Goal: Task Accomplishment & Management: Complete application form

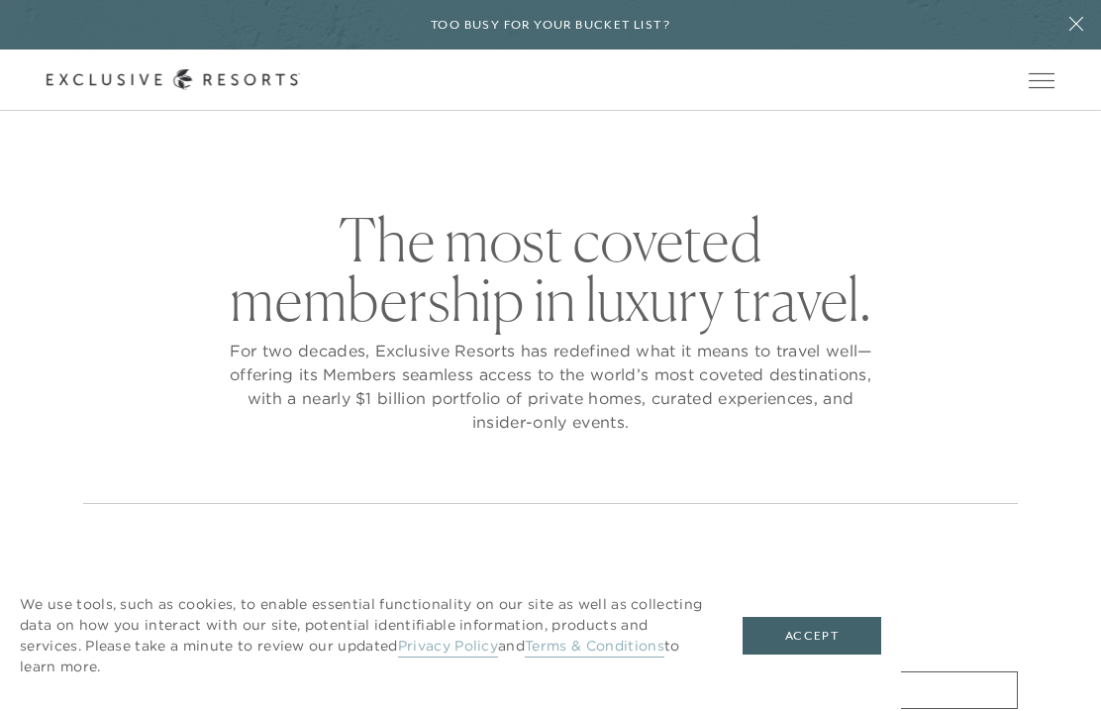
checkbox input "false"
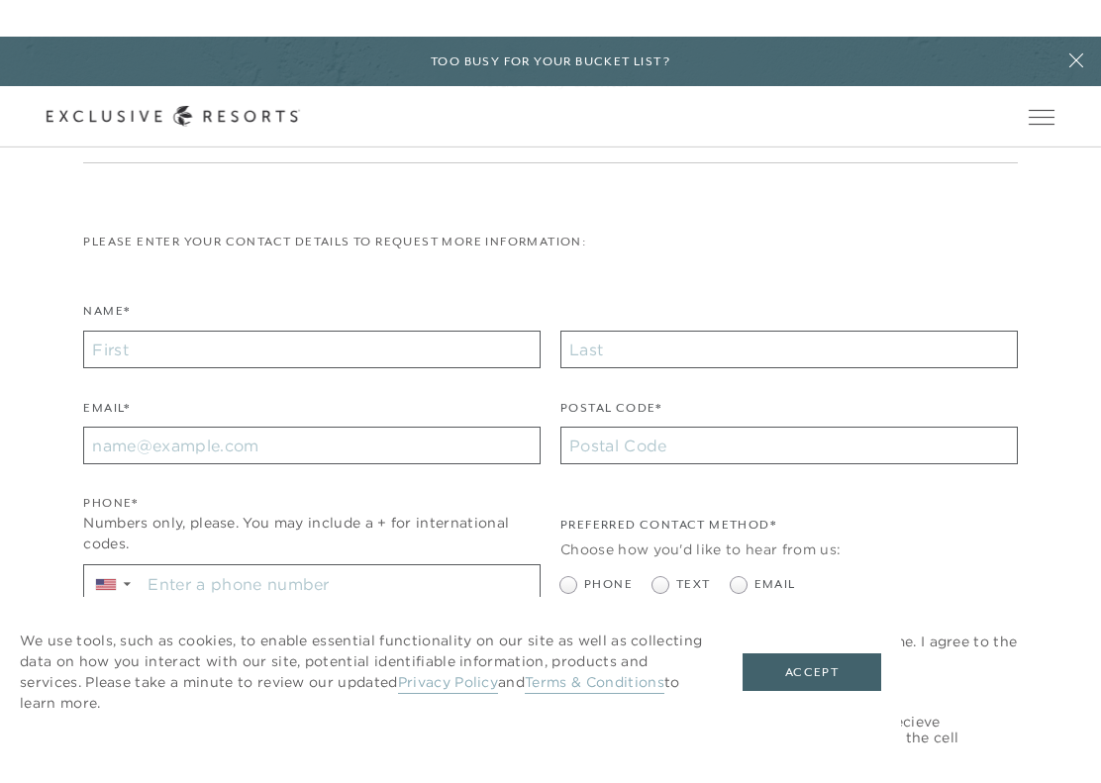
scroll to position [376, 0]
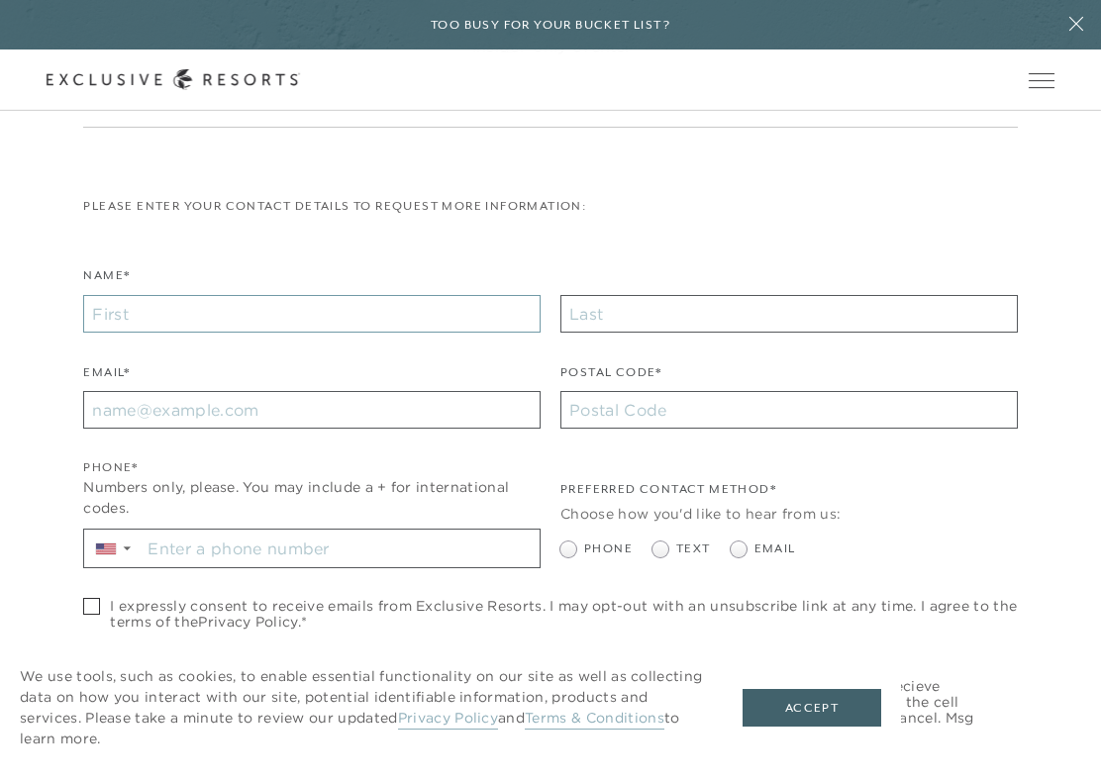
click at [121, 308] on input "Name*" at bounding box center [311, 314] width 457 height 38
type input "[PERSON_NAME]"
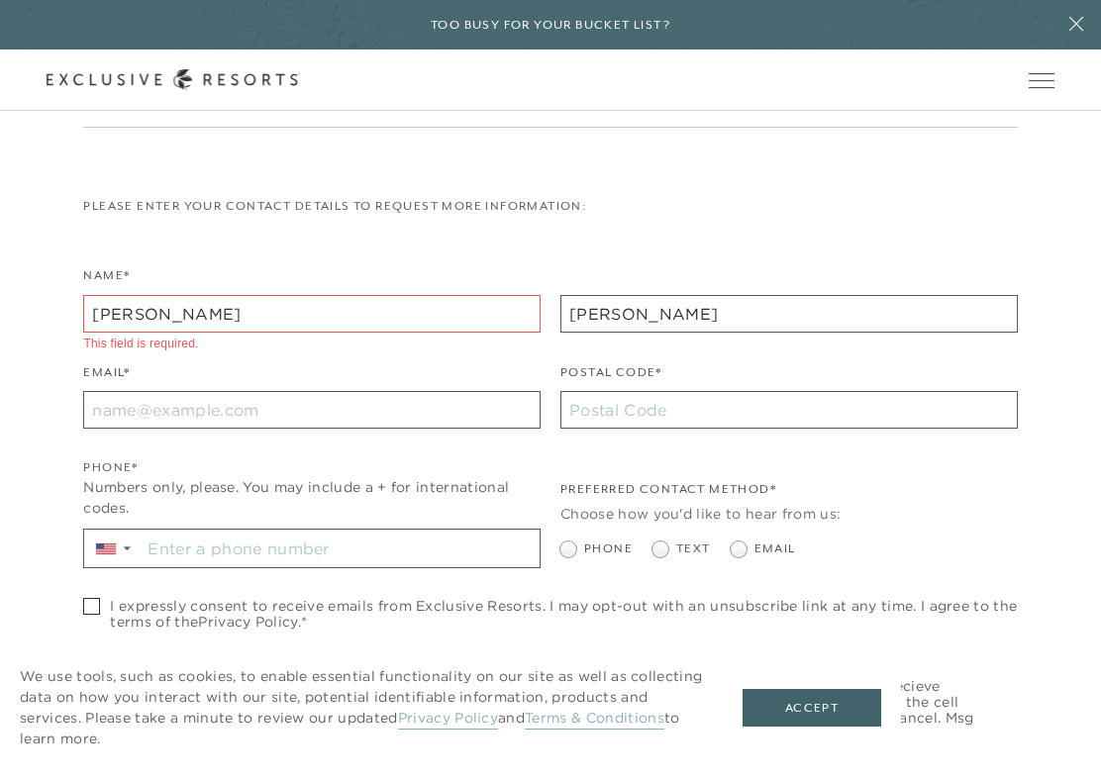
type input "20148"
type input "[EMAIL_ADDRESS][DOMAIN_NAME]"
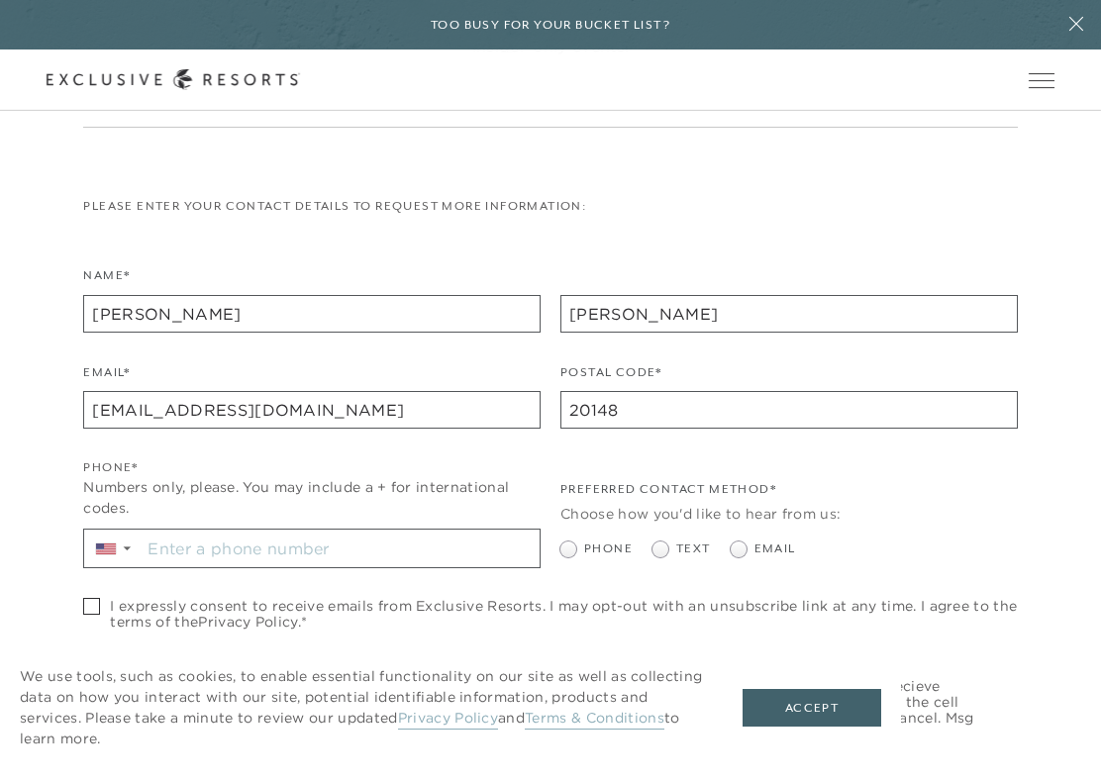
click at [217, 544] on input "Stay in the know. Sign up for sms updates for the latest club news Sign up to g…" at bounding box center [340, 549] width 399 height 38
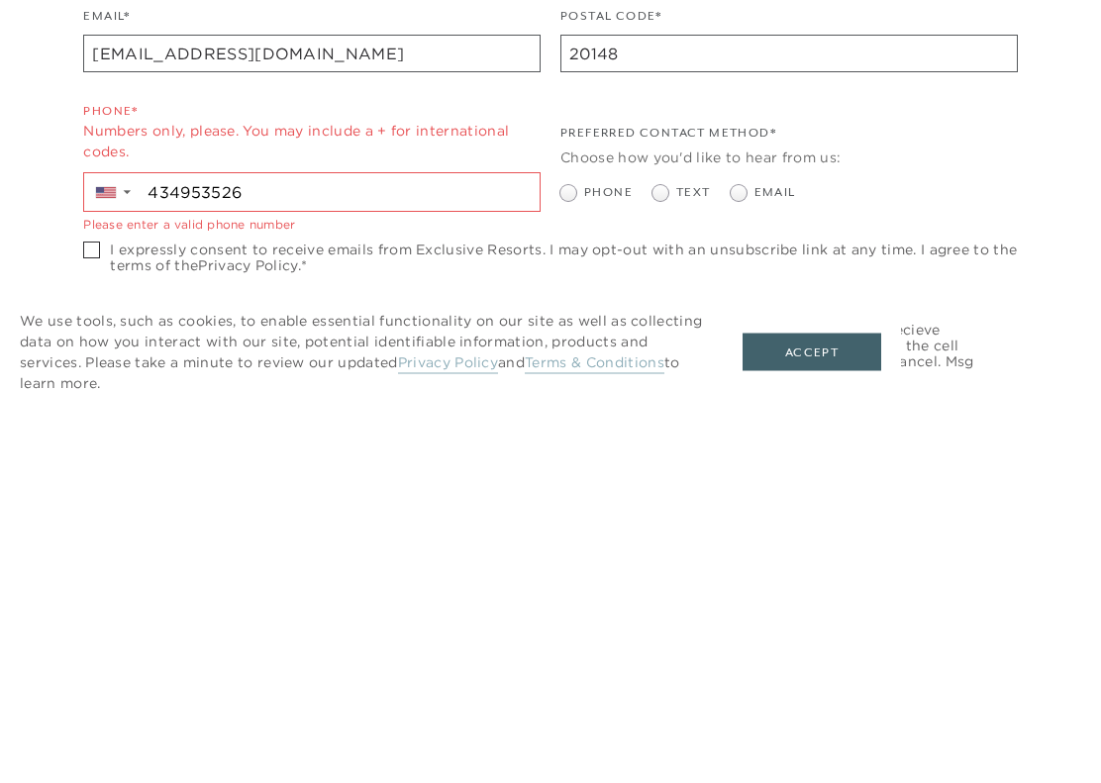
type input "[PHONE_NUMBER]"
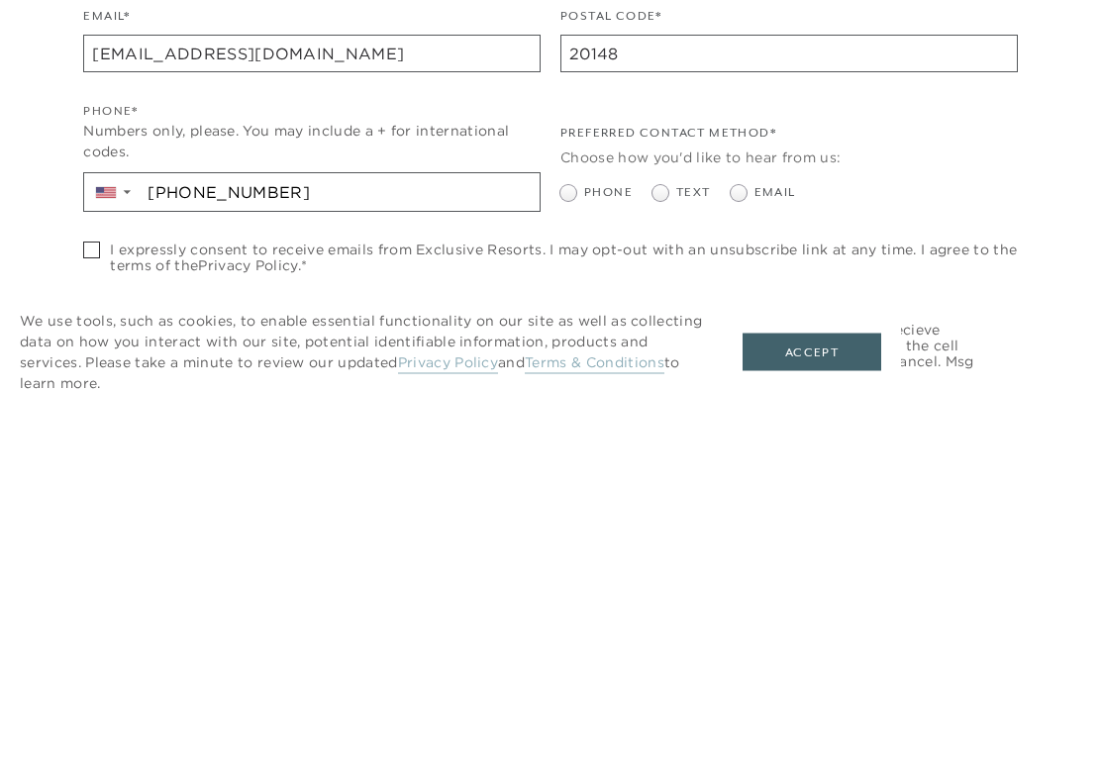
click at [85, 598] on span at bounding box center [91, 606] width 17 height 17
checkbox input "true"
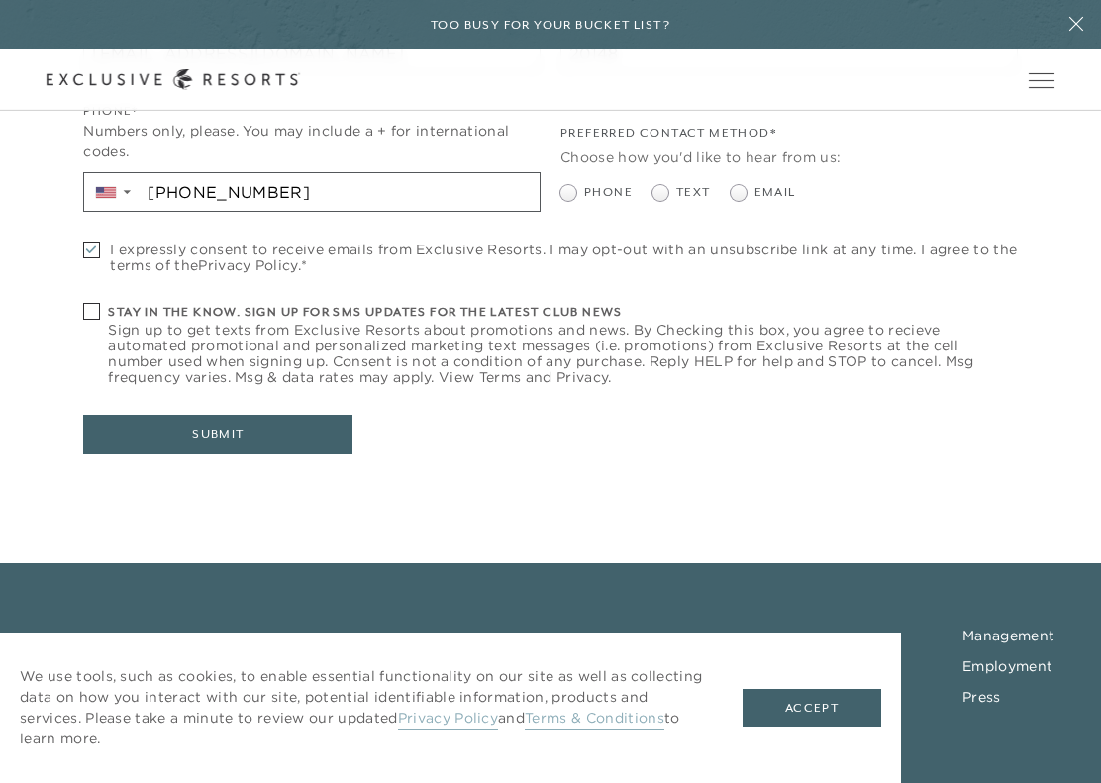
click at [668, 196] on span at bounding box center [665, 193] width 24 height 16
radio input "true"
click at [83, 303] on span at bounding box center [91, 311] width 17 height 17
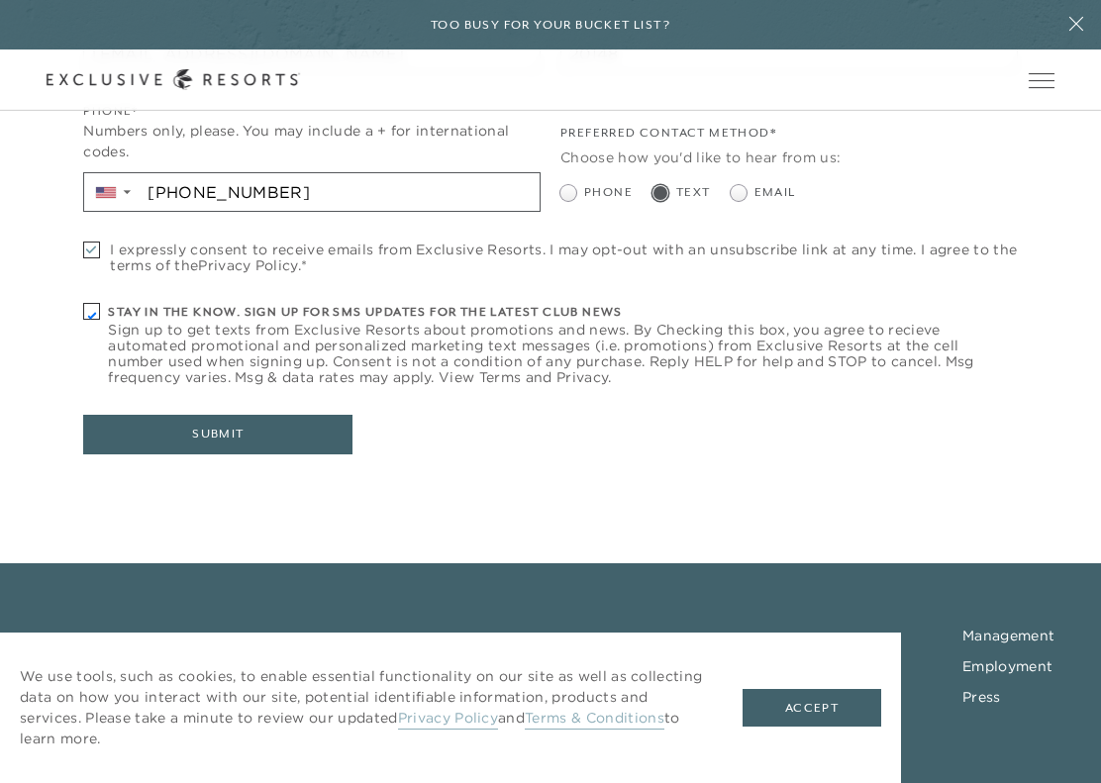
checkbox input "true"
click at [166, 443] on button "Submit" at bounding box center [217, 435] width 269 height 40
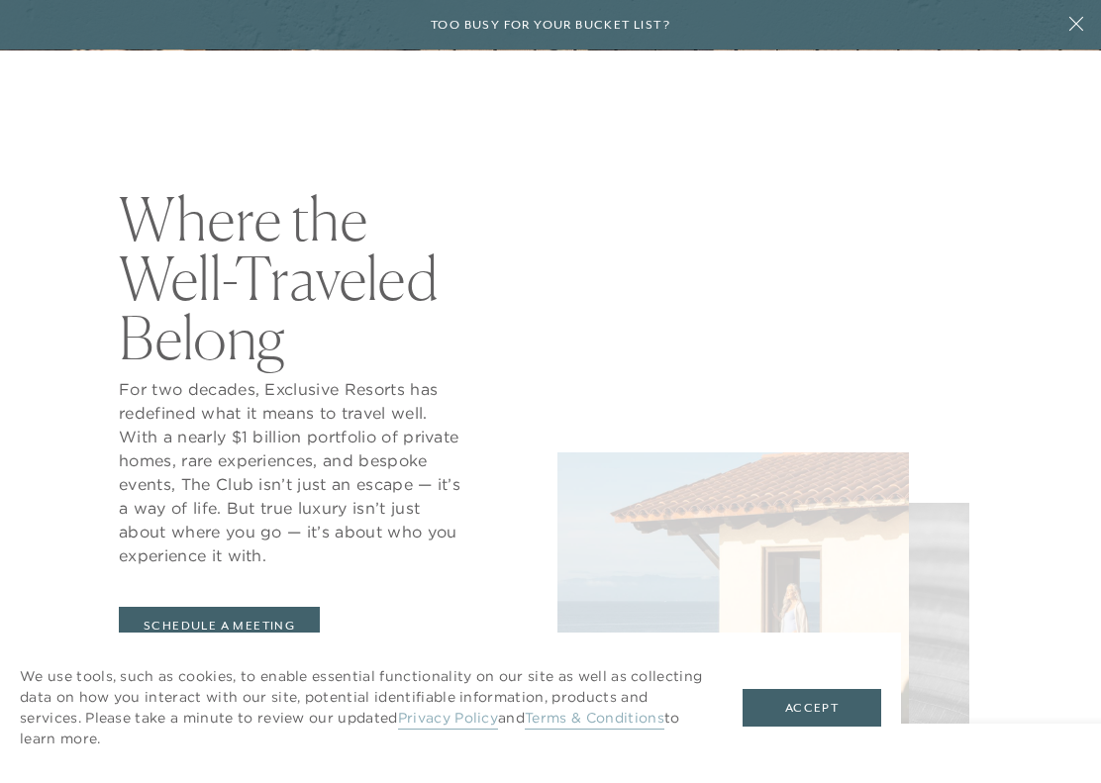
click at [786, 709] on button "Accept" at bounding box center [812, 708] width 139 height 38
